Goal: Information Seeking & Learning: Learn about a topic

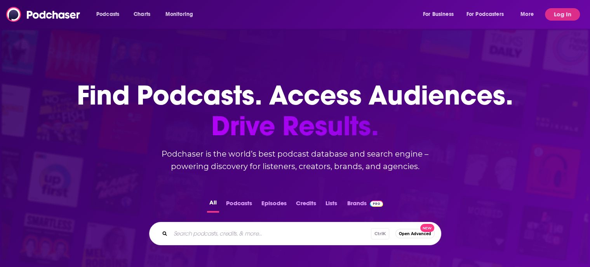
click at [201, 234] on input "Search podcasts, credits, & more..." at bounding box center [271, 233] width 200 height 12
type input "Products that Count"
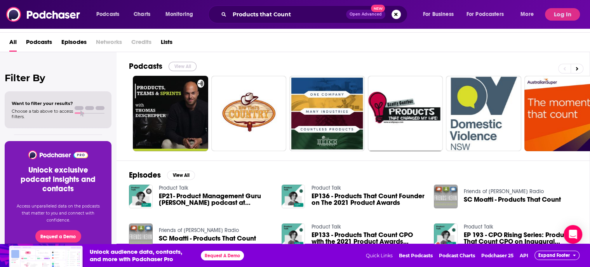
click at [179, 64] on button "View All" at bounding box center [183, 66] width 28 height 9
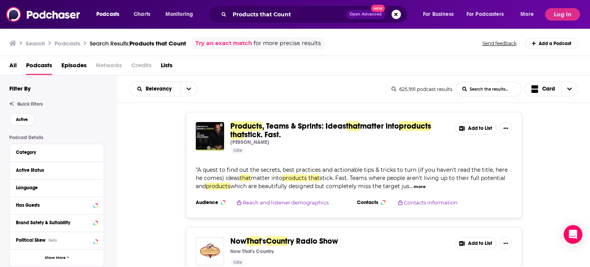
click at [13, 66] on span "All" at bounding box center [12, 67] width 7 height 16
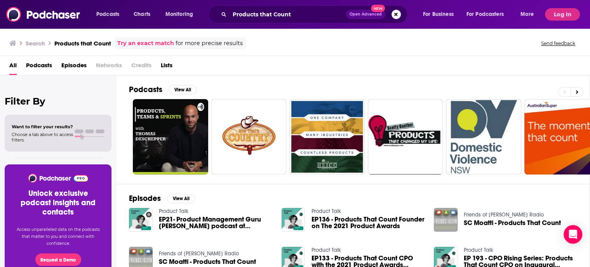
click at [192, 220] on span "EP21- Product Management Guru [PERSON_NAME] podcast at Products That Count: mak…" at bounding box center [215, 222] width 113 height 13
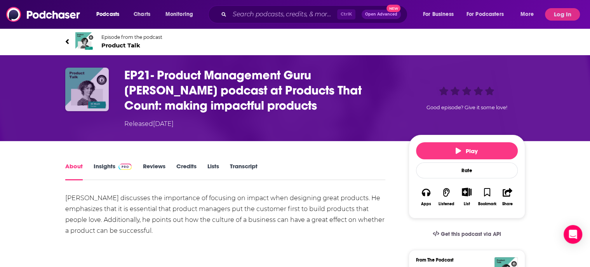
click at [92, 82] on img "EP21- Product Management Guru Marty Cagan podcast at Products That Count: makin…" at bounding box center [87, 90] width 44 height 44
click at [86, 38] on img at bounding box center [84, 41] width 19 height 19
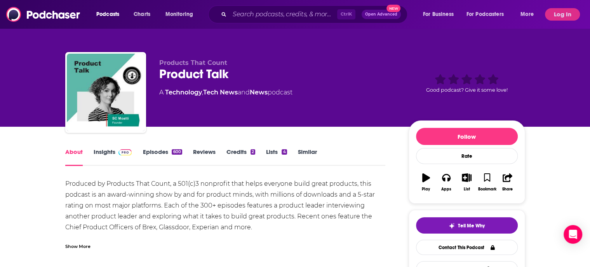
click at [105, 151] on link "Insights" at bounding box center [113, 157] width 38 height 18
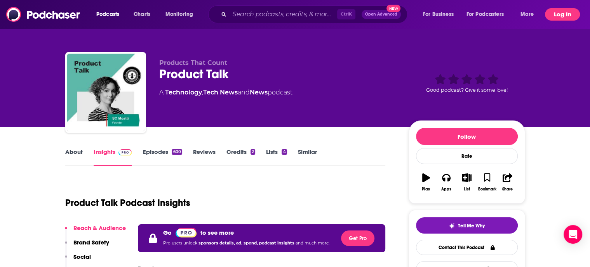
click at [562, 13] on button "Log In" at bounding box center [562, 14] width 35 height 12
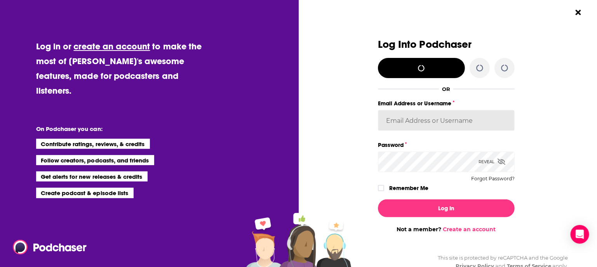
type input "[PERSON_NAME][EMAIL_ADDRESS][PERSON_NAME][DOMAIN_NAME]"
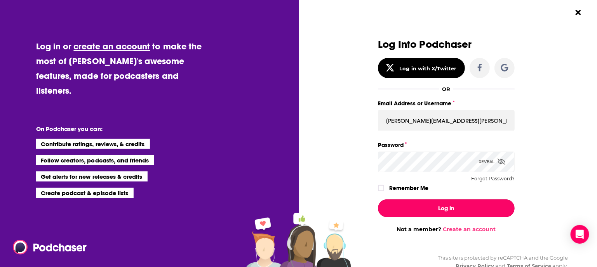
click at [429, 212] on button "Log In" at bounding box center [446, 208] width 137 height 18
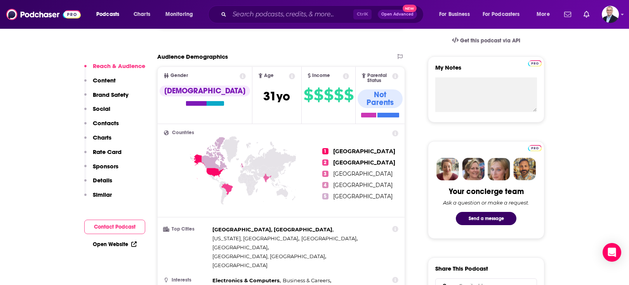
scroll to position [280, 0]
